Goal: Task Accomplishment & Management: Manage account settings

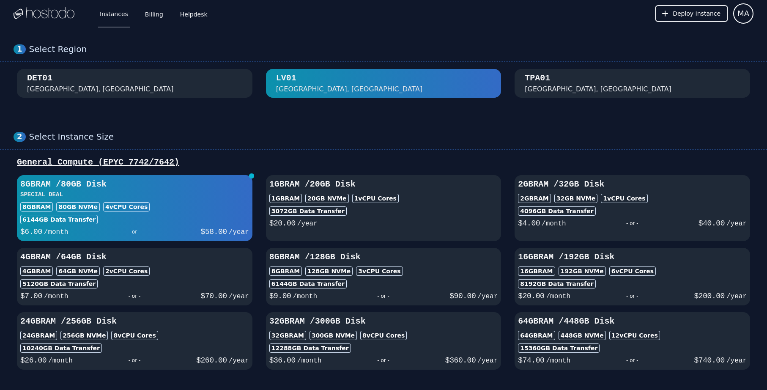
select select "**********"
click at [192, 203] on div "8GB RAM 80 GB NVMe 4 vCPU Cores" at bounding box center [134, 206] width 229 height 9
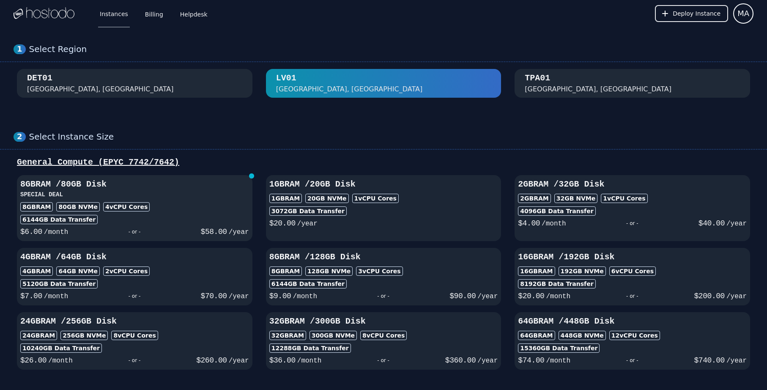
click at [170, 215] on div "6144 GB Data Transfer" at bounding box center [134, 219] width 229 height 9
select select "**********"
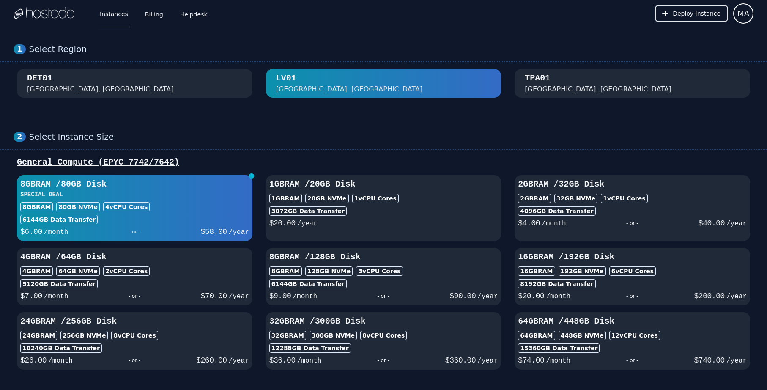
select select "**********"
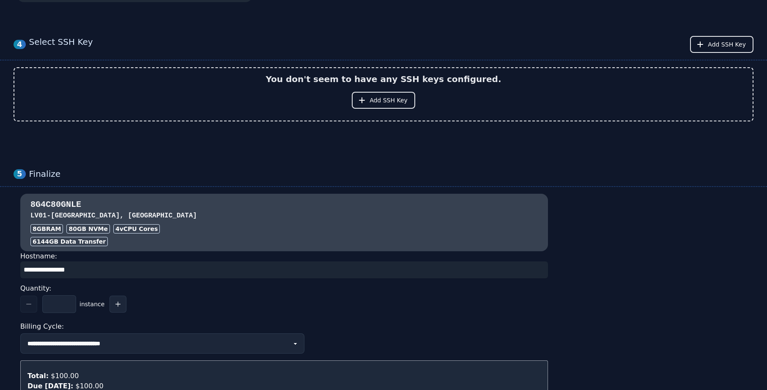
scroll to position [618, 0]
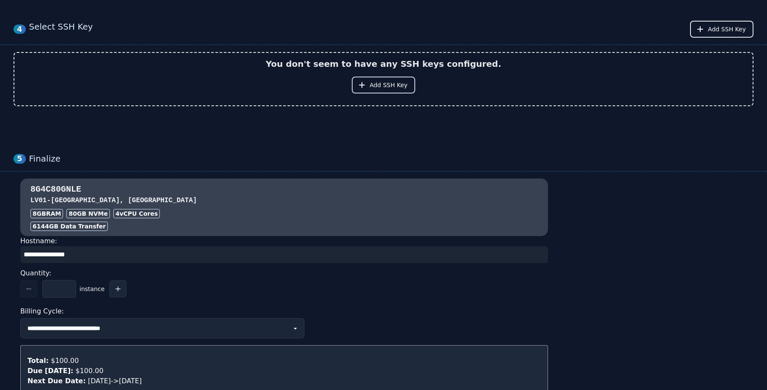
click at [389, 88] on span "Add SSH Key" at bounding box center [389, 85] width 38 height 8
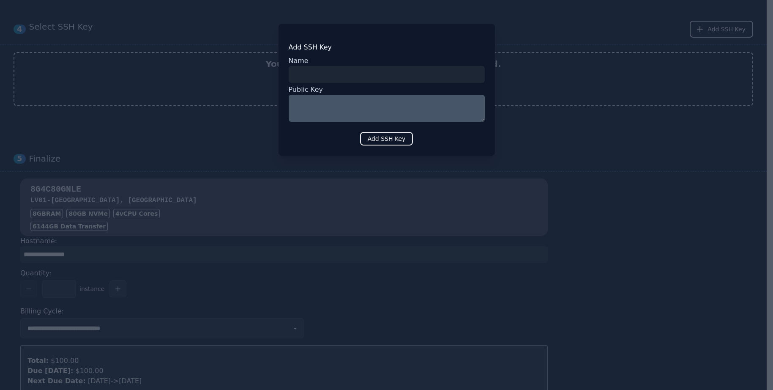
click at [428, 62] on div "Name" at bounding box center [387, 61] width 196 height 10
click at [544, 78] on div at bounding box center [386, 195] width 773 height 390
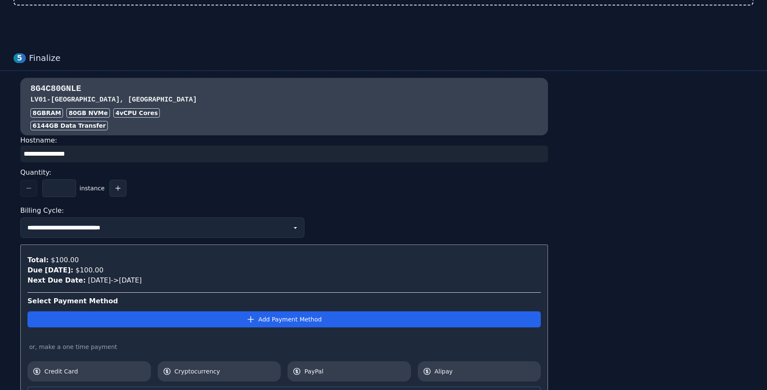
scroll to position [724, 0]
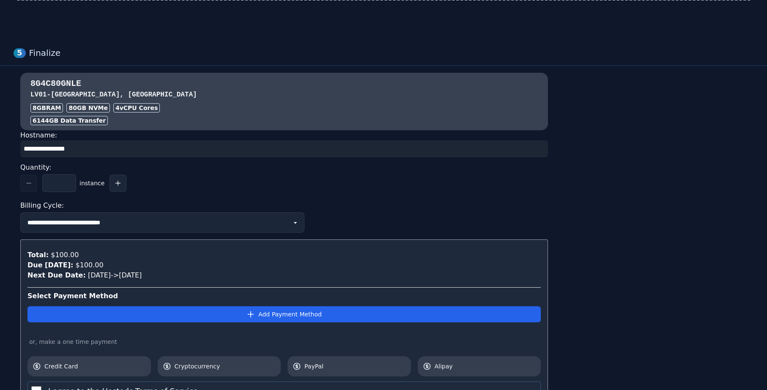
drag, startPoint x: 91, startPoint y: 147, endPoint x: 13, endPoint y: 150, distance: 78.3
click at [13, 150] on div "**********" at bounding box center [383, 254] width 767 height 362
click at [115, 150] on input "input" at bounding box center [284, 148] width 528 height 17
drag, startPoint x: 115, startPoint y: 150, endPoint x: 16, endPoint y: 150, distance: 98.5
click at [16, 150] on div "**********" at bounding box center [284, 254] width 541 height 362
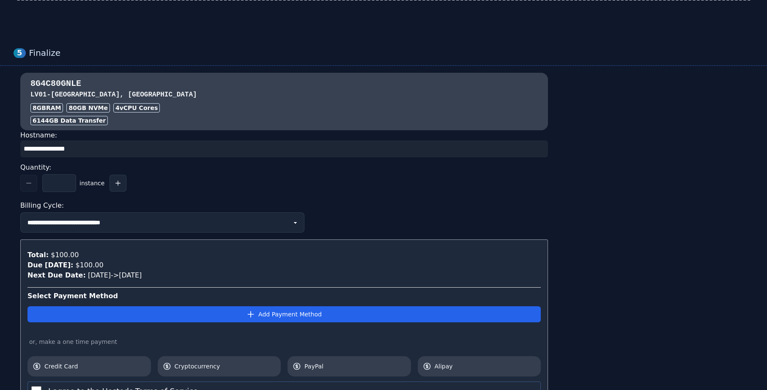
click at [202, 167] on div "Quantity:" at bounding box center [284, 168] width 528 height 14
click at [24, 151] on input "input" at bounding box center [284, 148] width 528 height 17
click at [114, 186] on button "button" at bounding box center [118, 183] width 17 height 17
type input "*"
select select "**********"
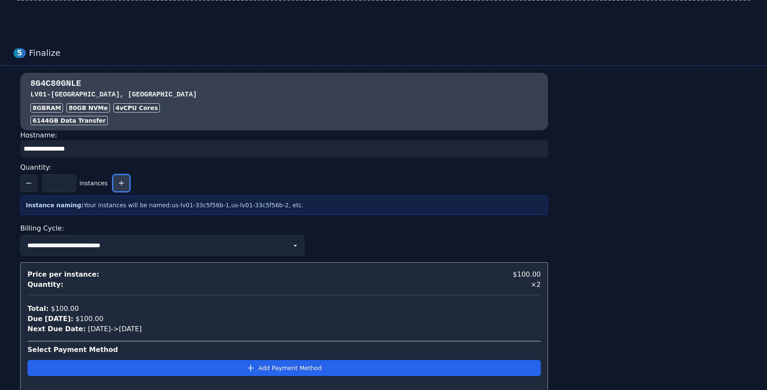
select select "**********"
click at [33, 184] on button "button" at bounding box center [28, 183] width 17 height 17
type input "*"
select select "**********"
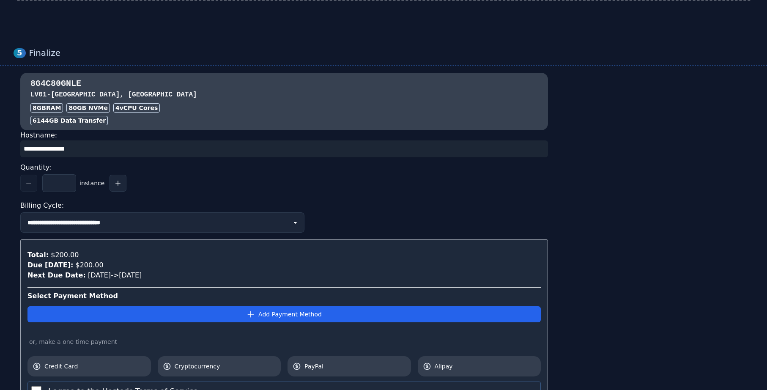
select select "**********"
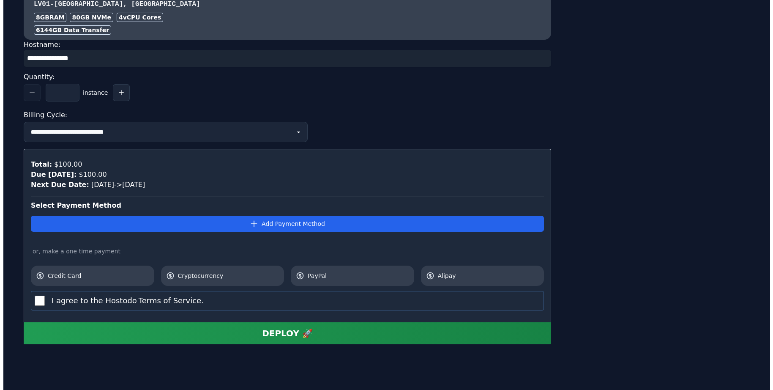
scroll to position [826, 0]
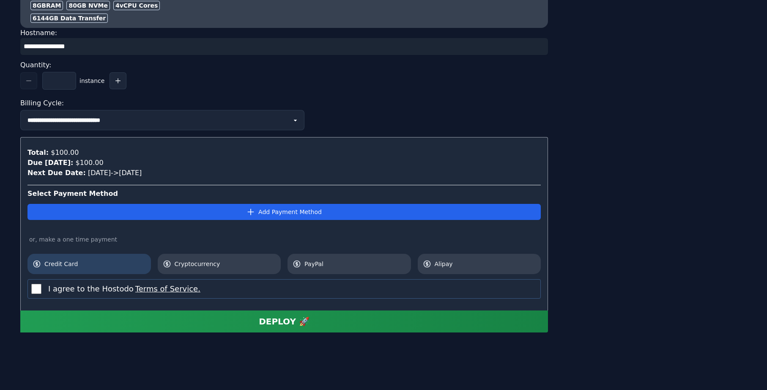
click at [82, 271] on link "Credit Card" at bounding box center [88, 264] width 123 height 20
select select "**********"
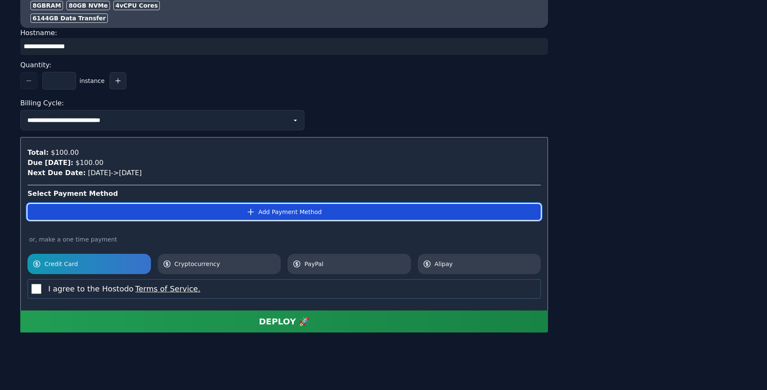
click at [147, 216] on button "Add Payment Method" at bounding box center [283, 212] width 513 height 16
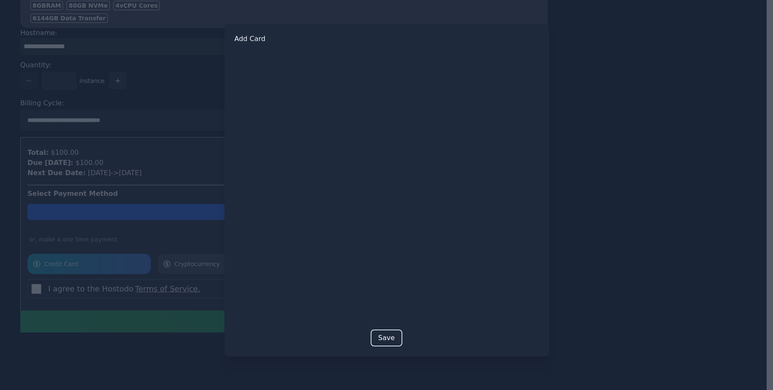
click at [397, 340] on button "Save" at bounding box center [387, 337] width 32 height 17
select select "**********"
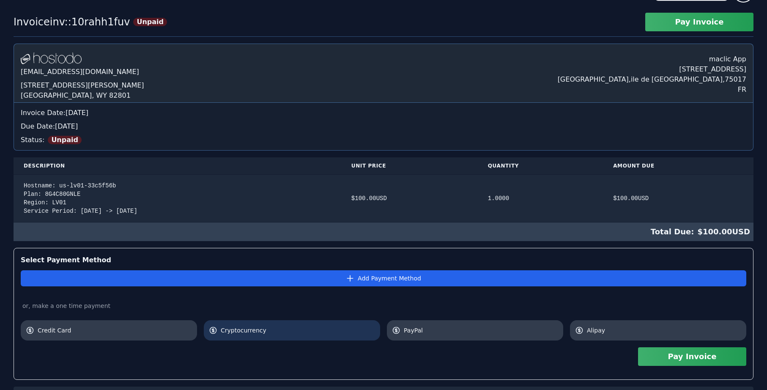
scroll to position [71, 0]
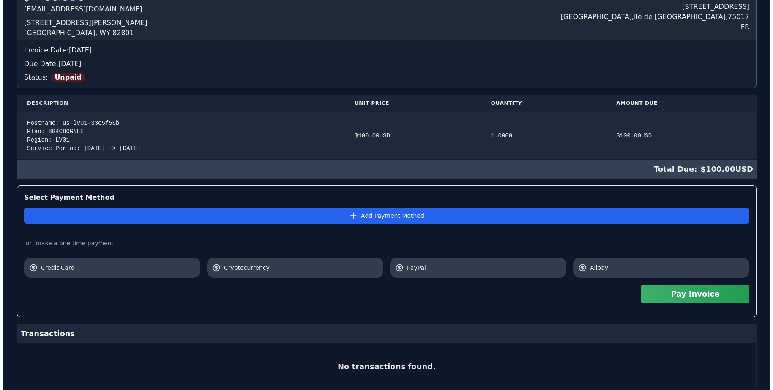
scroll to position [108, 0]
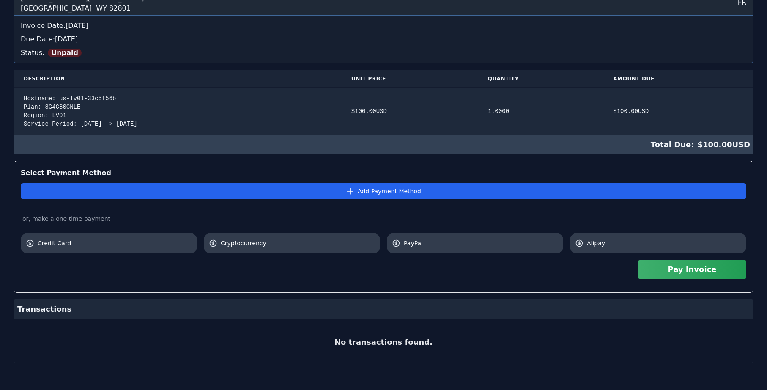
click at [96, 253] on div "Pay Invoice" at bounding box center [384, 269] width 726 height 32
click at [74, 248] on link "Credit Card" at bounding box center [109, 243] width 176 height 20
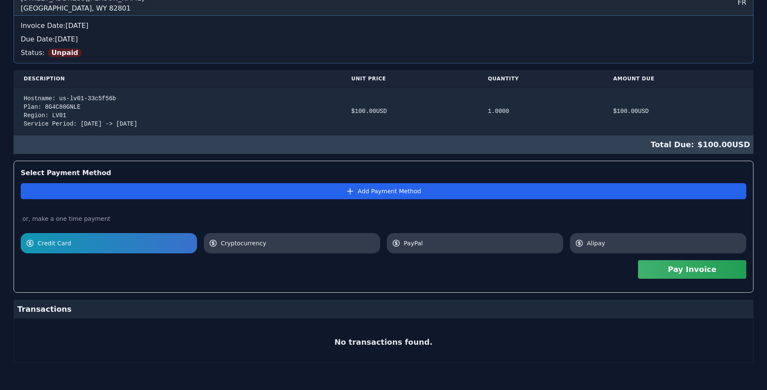
click at [716, 274] on button "Pay Invoice" at bounding box center [692, 269] width 108 height 19
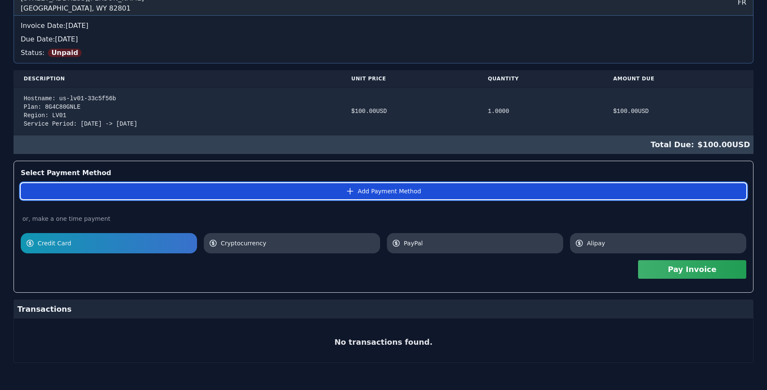
click at [345, 193] on button "Add Payment Method" at bounding box center [384, 191] width 726 height 16
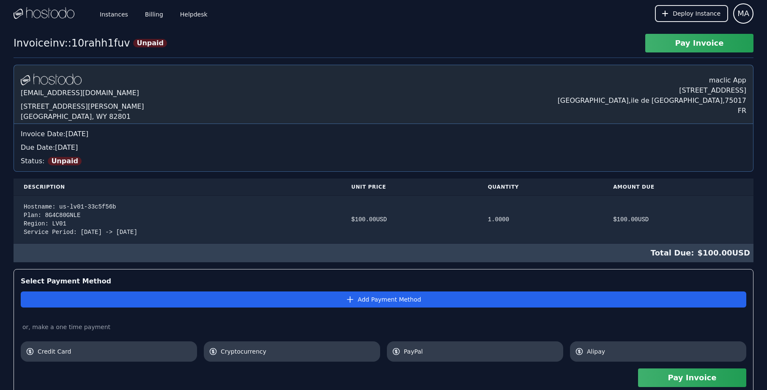
scroll to position [108, 0]
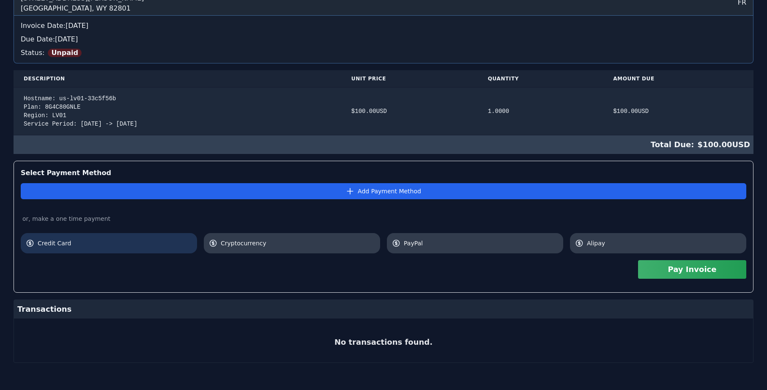
click at [165, 241] on span "Credit Card" at bounding box center [115, 243] width 154 height 8
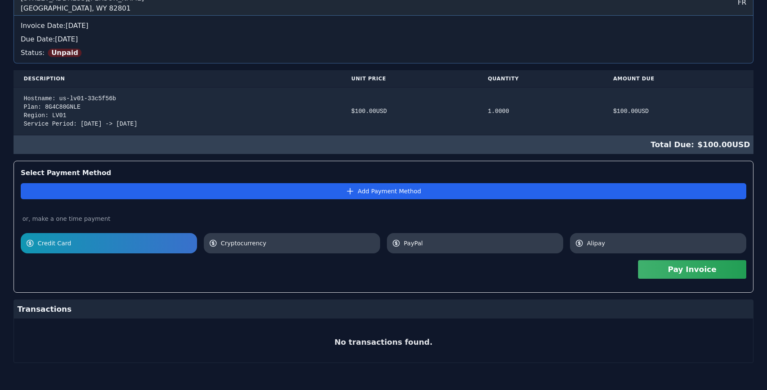
click at [699, 276] on button "Pay Invoice" at bounding box center [692, 269] width 108 height 19
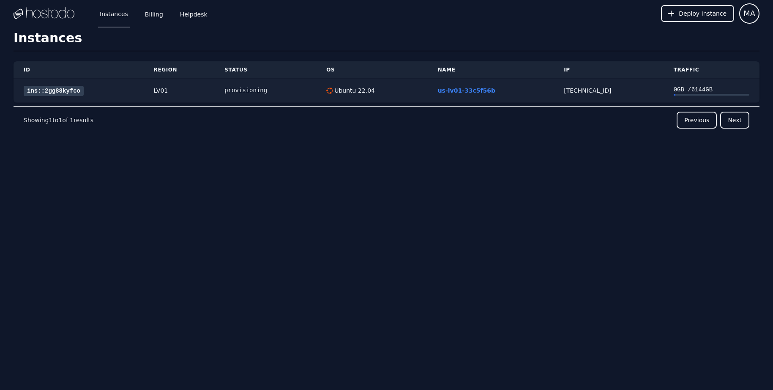
click at [590, 91] on div "[TECHNICAL_ID]" at bounding box center [608, 90] width 89 height 8
drag, startPoint x: 602, startPoint y: 91, endPoint x: 541, endPoint y: 96, distance: 61.0
click at [541, 96] on tr "ins::2gg88kyfco LV01 provisioning Ubuntu 22.04 us-lv01-33c5f56b [TECHNICAL_ID] …" at bounding box center [387, 91] width 746 height 24
copy tr "[TECHNICAL_ID]"
click at [137, 123] on div "Previous Next" at bounding box center [421, 120] width 656 height 17
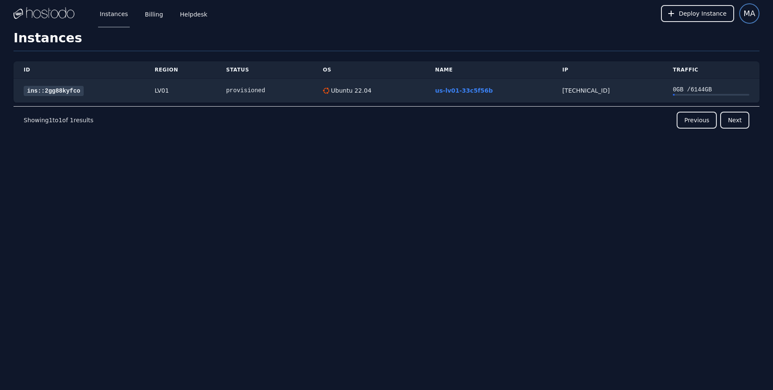
click at [753, 15] on span "MA" at bounding box center [750, 14] width 12 height 12
click at [727, 35] on button "Settings" at bounding box center [719, 36] width 81 height 15
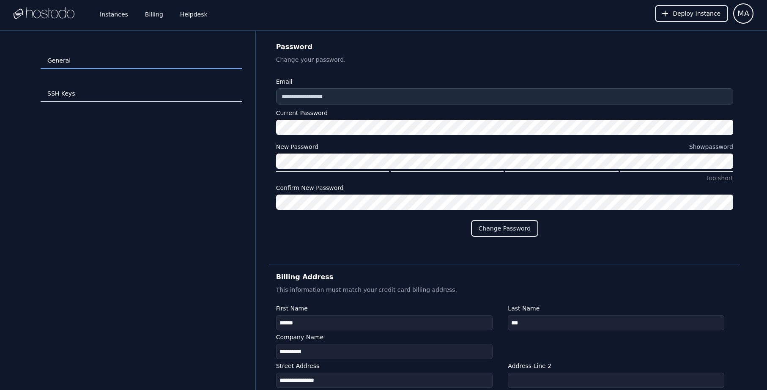
click at [46, 94] on link "SSH Keys" at bounding box center [141, 94] width 201 height 16
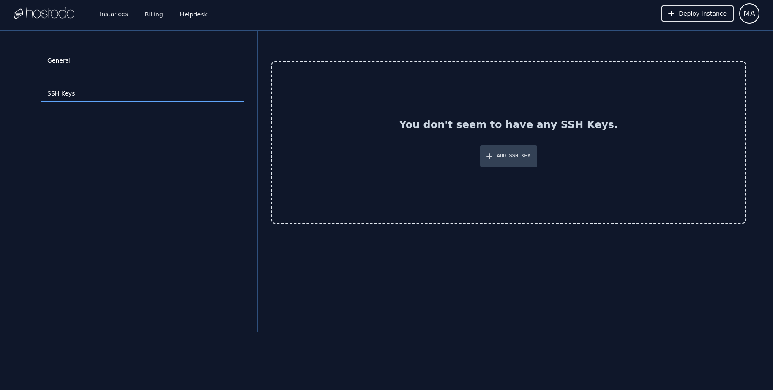
click at [103, 11] on link "Instances" at bounding box center [114, 14] width 32 height 28
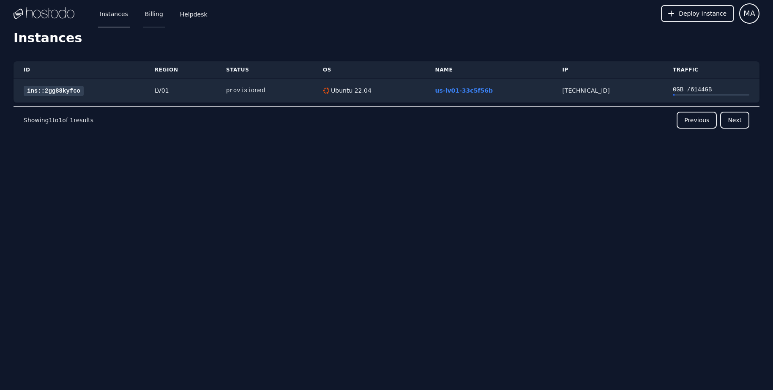
click at [150, 11] on link "Billing" at bounding box center [154, 14] width 22 height 28
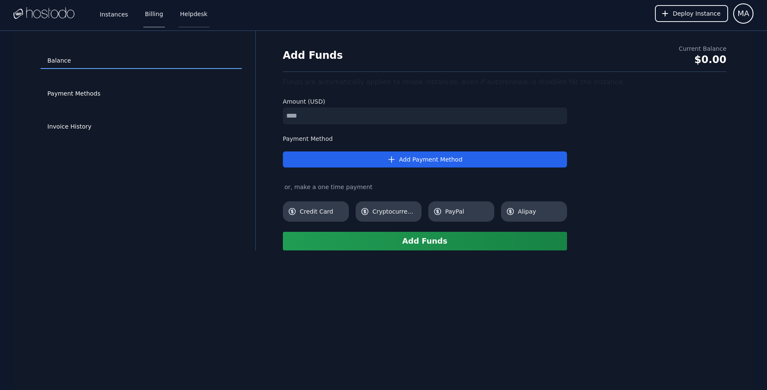
click at [186, 14] on link "Helpdesk" at bounding box center [193, 14] width 31 height 28
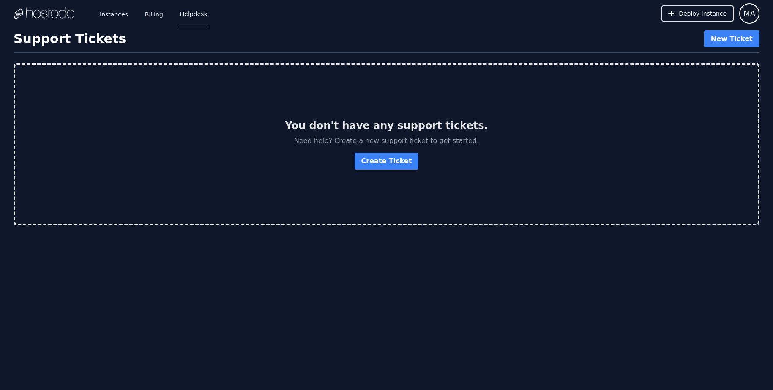
click at [38, 14] on img at bounding box center [44, 13] width 61 height 13
click at [743, 9] on button "MA" at bounding box center [750, 13] width 20 height 20
click at [696, 36] on button "Settings" at bounding box center [719, 36] width 81 height 15
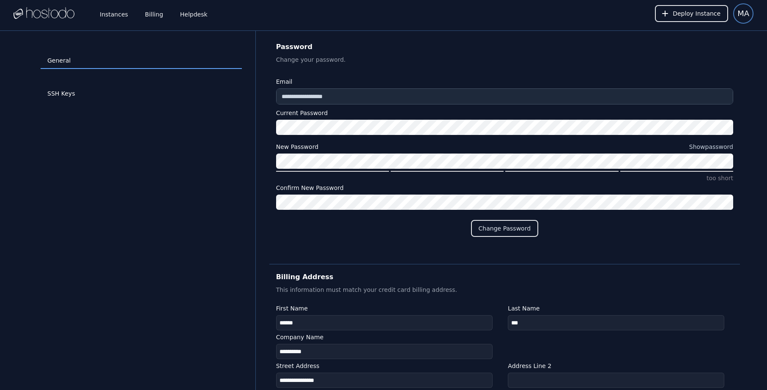
click at [746, 15] on span "MA" at bounding box center [744, 14] width 12 height 12
click at [123, 10] on link "Instances" at bounding box center [114, 14] width 32 height 28
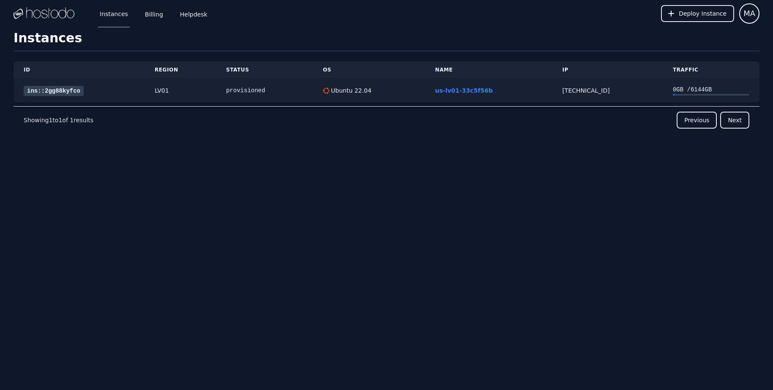
click at [59, 93] on link "ins::2gg88kyfco" at bounding box center [54, 91] width 60 height 10
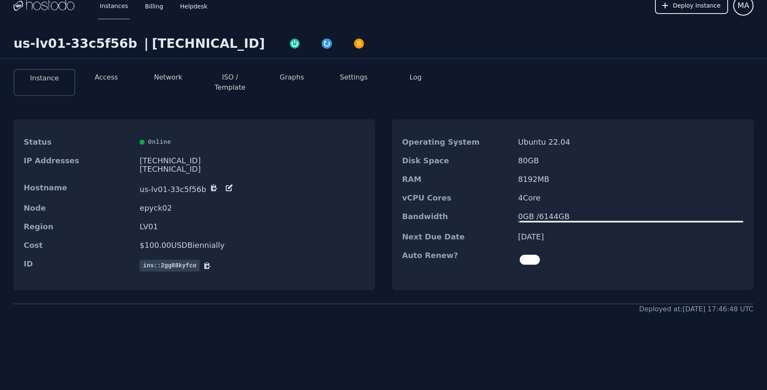
scroll to position [8, 0]
click at [100, 77] on button "Access" at bounding box center [106, 77] width 23 height 10
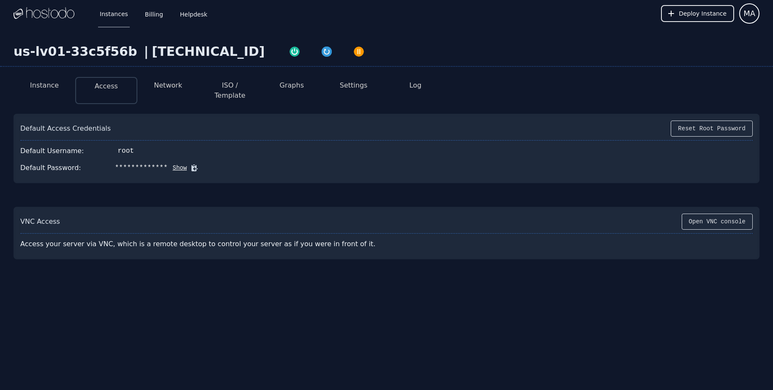
click at [173, 164] on button "Show" at bounding box center [177, 168] width 19 height 8
drag, startPoint x: 110, startPoint y: 158, endPoint x: 177, endPoint y: 159, distance: 67.2
click at [177, 159] on div "Default Password: ^I>LG)w*AX1i;G,R Hide" at bounding box center [386, 167] width 733 height 17
copy div "^I>LG)w*AX1i;G,R"
click at [307, 159] on div "Default Password: ^I>LG)w*AX1i;G,R Hide" at bounding box center [386, 167] width 733 height 17
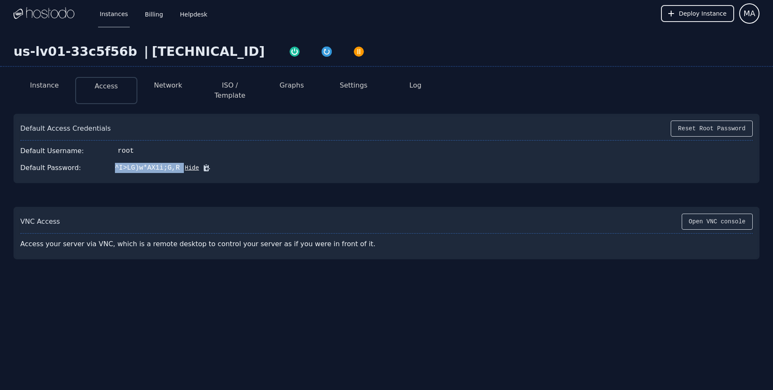
drag, startPoint x: 110, startPoint y: 158, endPoint x: 175, endPoint y: 158, distance: 64.7
click at [175, 159] on div "Default Password: ^I>LG)w*AX1i;G,R Hide" at bounding box center [386, 167] width 733 height 17
copy div "^I>LG)w*AX1i;G,R"
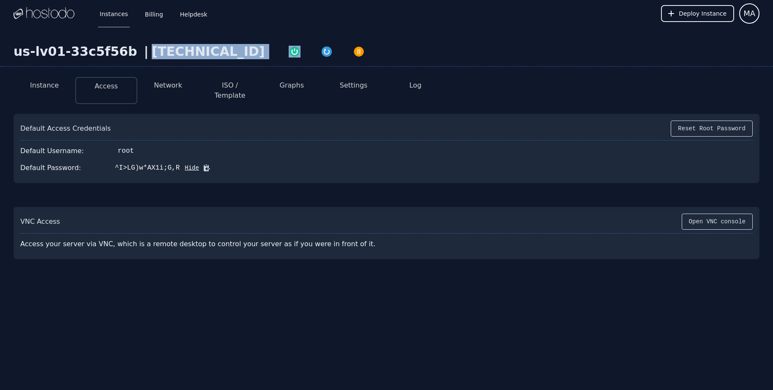
drag, startPoint x: 138, startPoint y: 49, endPoint x: 244, endPoint y: 47, distance: 105.8
click at [244, 47] on div "us-lv01-33c5f56b | [TECHNICAL_ID]" at bounding box center [386, 55] width 773 height 23
copy div "[TECHNICAL_ID]"
click at [321, 52] on img "button" at bounding box center [327, 52] width 12 height 12
click at [175, 83] on button "Network" at bounding box center [168, 85] width 28 height 10
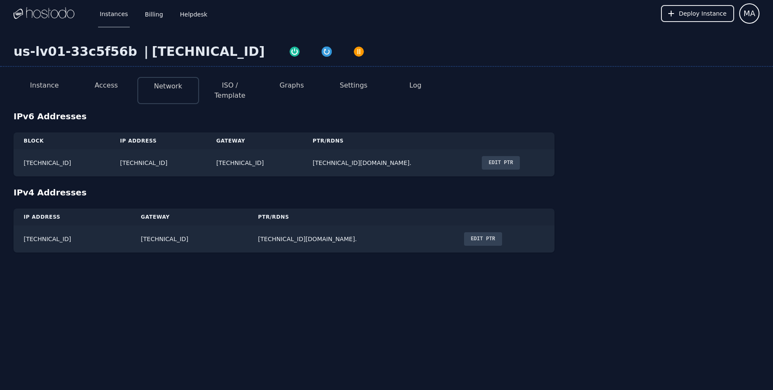
click at [228, 88] on button "ISO / Template" at bounding box center [230, 90] width 48 height 20
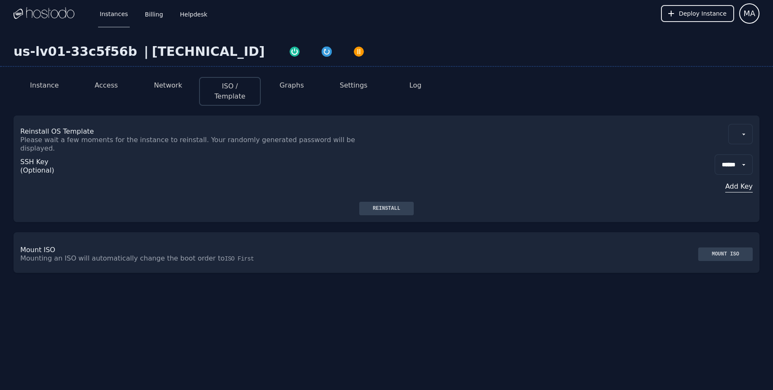
click at [295, 88] on button "Graphs" at bounding box center [292, 85] width 24 height 10
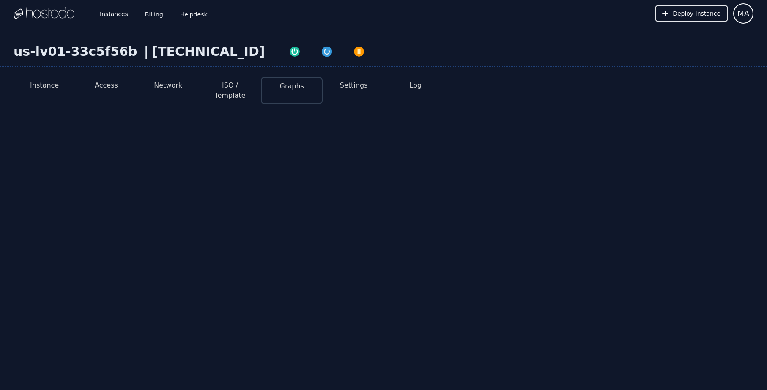
select select "***"
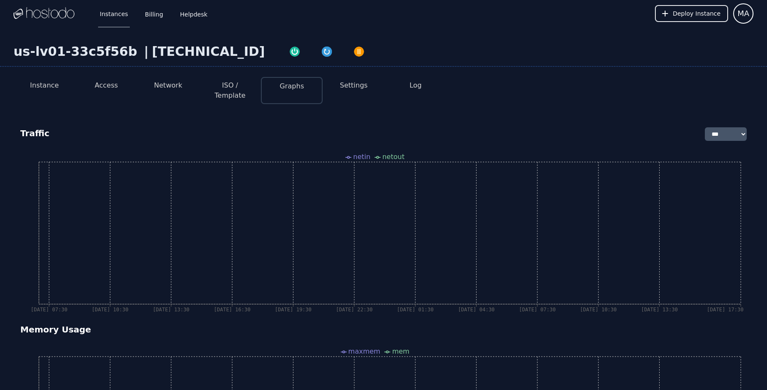
click at [352, 87] on button "Settings" at bounding box center [354, 85] width 28 height 10
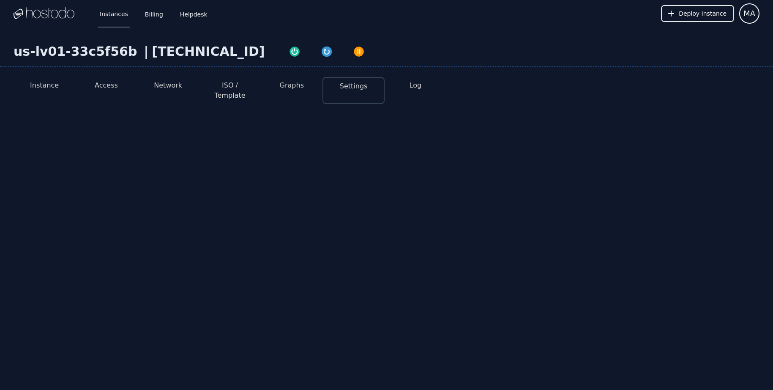
select select "***"
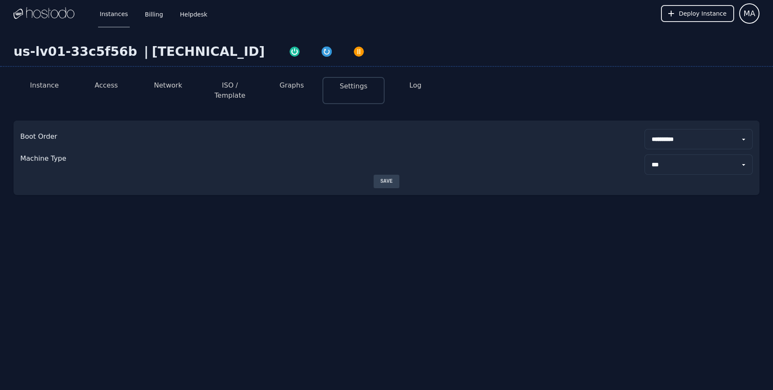
click at [426, 88] on li "Log" at bounding box center [416, 90] width 62 height 27
click at [420, 88] on button "Log" at bounding box center [416, 85] width 12 height 10
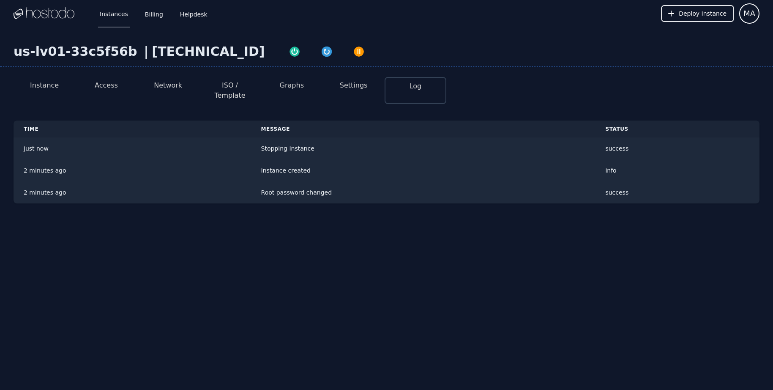
click at [40, 85] on button "Instance" at bounding box center [44, 85] width 29 height 10
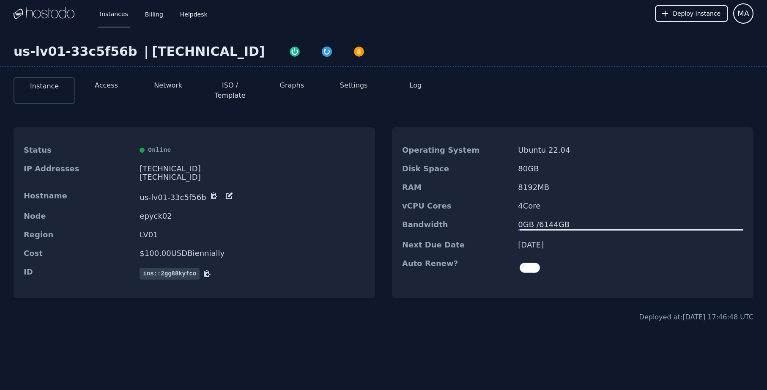
click at [66, 11] on img at bounding box center [44, 13] width 61 height 13
click at [47, 10] on img at bounding box center [44, 13] width 61 height 13
click at [41, 14] on img at bounding box center [44, 13] width 61 height 13
click at [36, 16] on img at bounding box center [44, 13] width 61 height 13
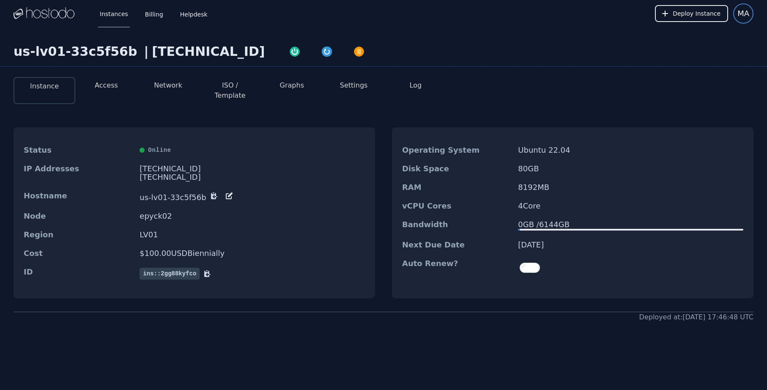
click at [738, 16] on span "MA" at bounding box center [744, 14] width 12 height 12
click at [715, 50] on button "Sign out" at bounding box center [712, 51] width 81 height 15
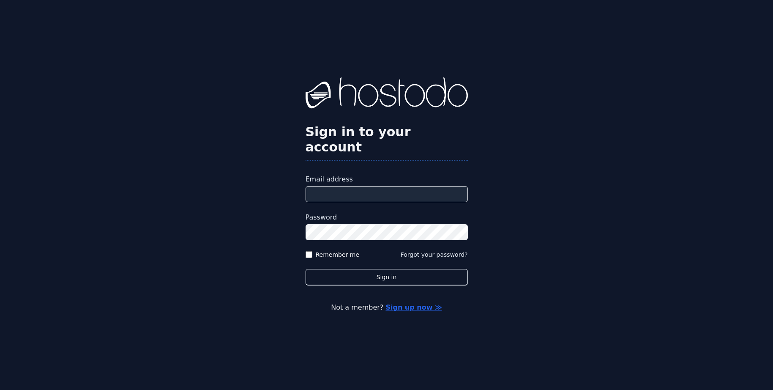
click at [358, 186] on input "Email address" at bounding box center [387, 194] width 162 height 16
drag, startPoint x: 390, startPoint y: 186, endPoint x: 306, endPoint y: 186, distance: 84.2
click at [306, 186] on input "**********" at bounding box center [387, 194] width 162 height 16
click at [295, 225] on div "**********" at bounding box center [386, 195] width 773 height 390
click at [393, 191] on input "**********" at bounding box center [387, 194] width 162 height 16
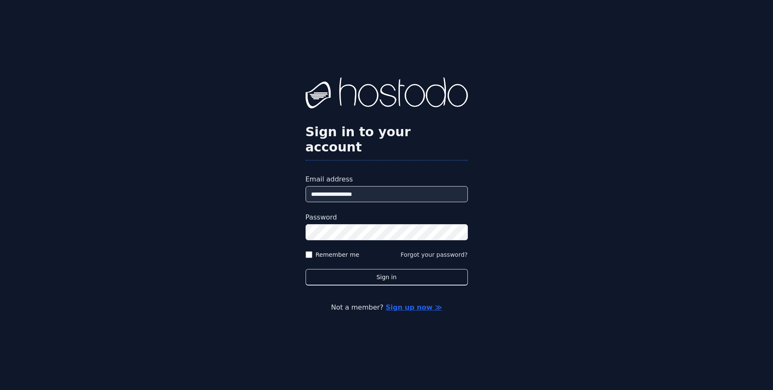
paste input "**********"
type input "**********"
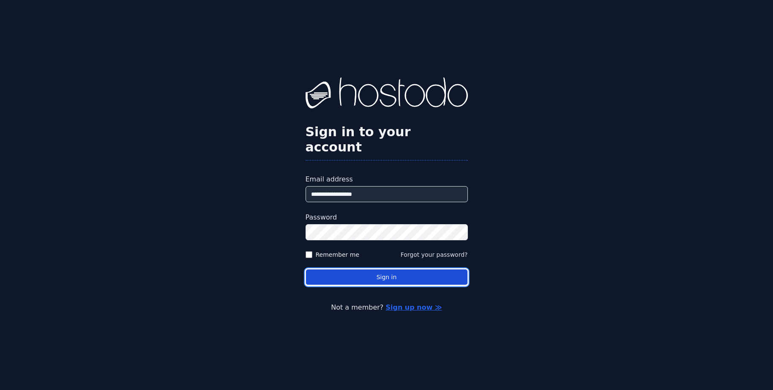
click at [388, 269] on button "Sign in" at bounding box center [387, 277] width 162 height 16
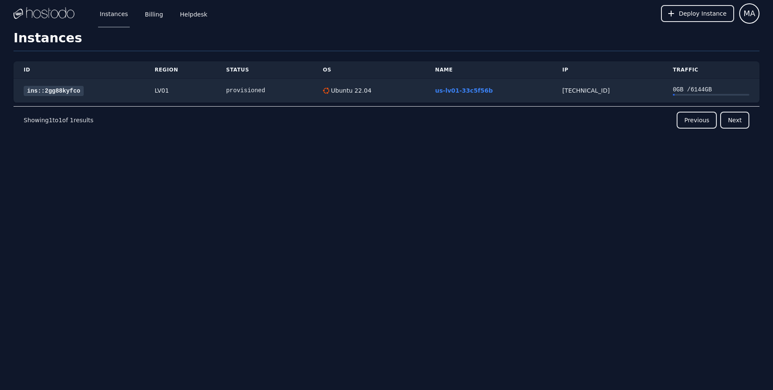
click at [141, 14] on div "Instances Billing Helpdesk" at bounding box center [147, 14] width 125 height 28
